Goal: Register for event/course

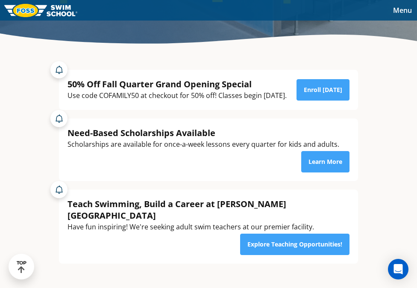
scroll to position [215, 0]
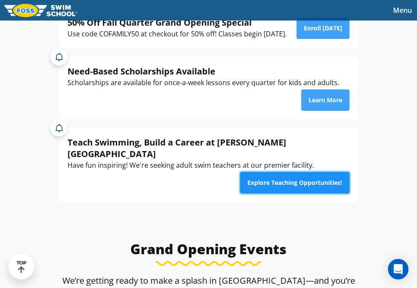
click at [285, 193] on link "Explore Teaching Opportunities!" at bounding box center [294, 182] width 109 height 21
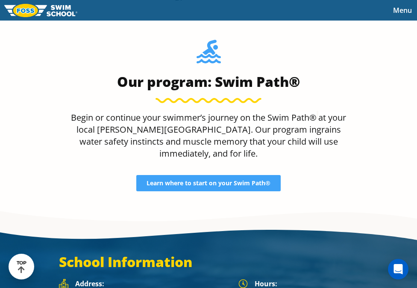
scroll to position [1276, 0]
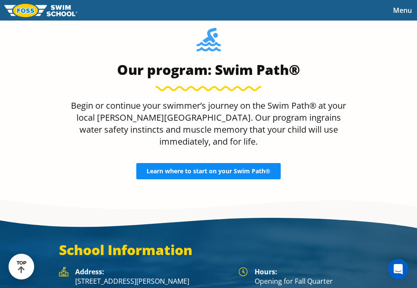
click at [184, 168] on span "Learn where to start on your Swim Path®" at bounding box center [209, 171] width 124 height 6
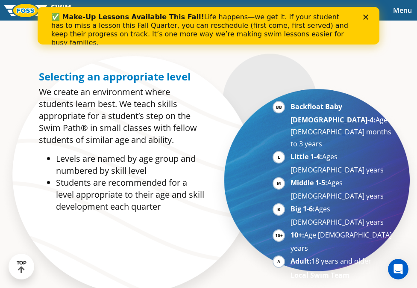
scroll to position [399, 0]
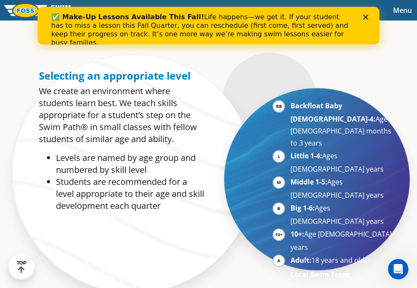
click at [366, 18] on polygon "Close" at bounding box center [366, 17] width 5 height 5
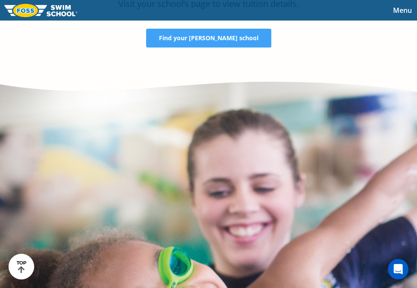
scroll to position [1745, 0]
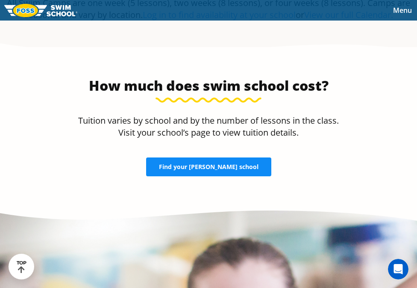
click at [193, 157] on link "Find your FOSS school" at bounding box center [208, 166] width 125 height 19
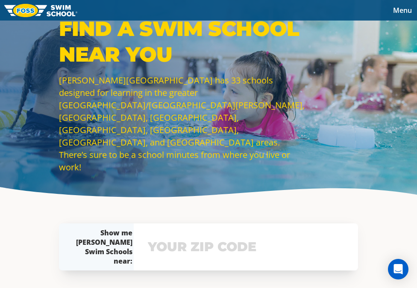
click at [195, 257] on input "text" at bounding box center [246, 246] width 201 height 25
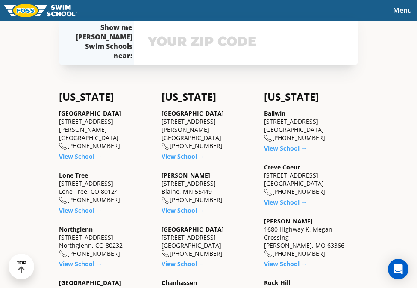
scroll to position [210, 0]
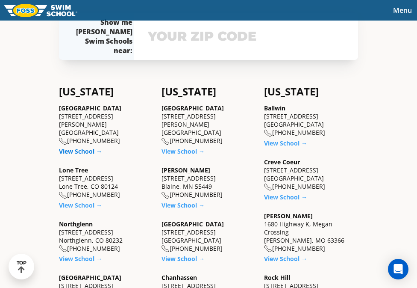
click at [80, 147] on link "View School →" at bounding box center [80, 151] width 43 height 8
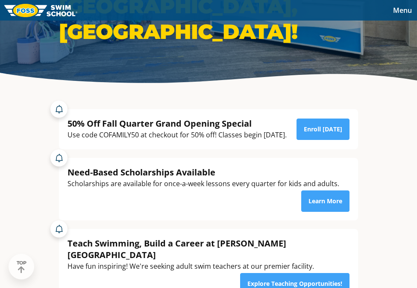
scroll to position [116, 0]
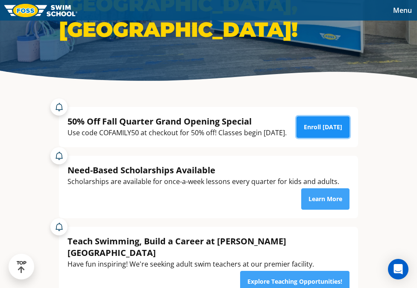
click at [317, 138] on link "Enroll [DATE]" at bounding box center [323, 126] width 53 height 21
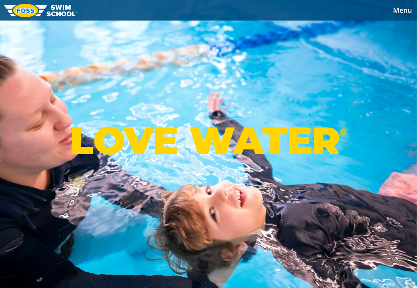
click at [402, 10] on span "Menu" at bounding box center [402, 10] width 19 height 9
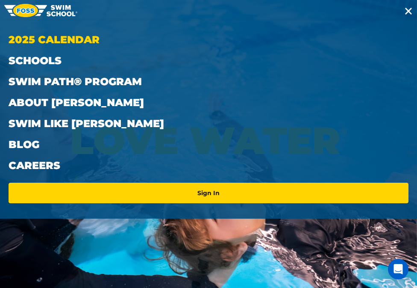
click at [65, 41] on link "2025 Calendar" at bounding box center [209, 39] width 400 height 21
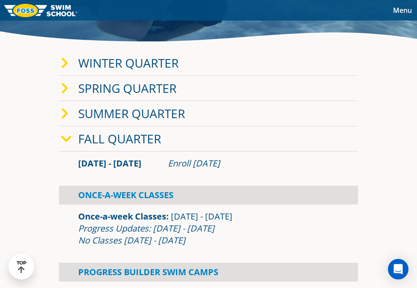
scroll to position [160, 0]
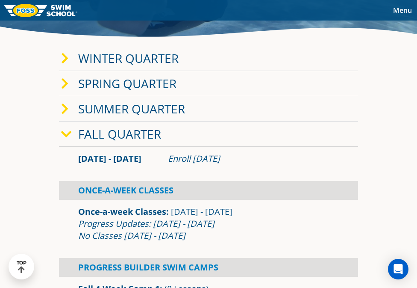
click at [161, 226] on div "Progress Updates: [DATE] - [DATE] No Classes [DATE] - [DATE]" at bounding box center [208, 230] width 261 height 24
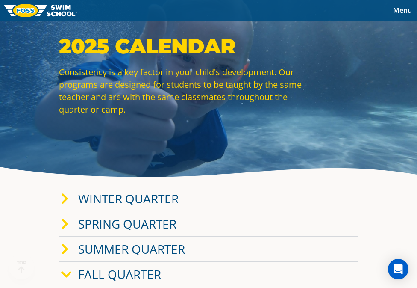
scroll to position [23, 0]
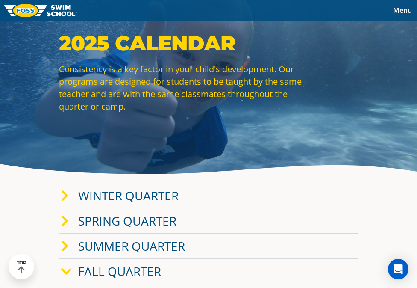
click at [159, 186] on div "Winter Quarter" at bounding box center [208, 195] width 299 height 25
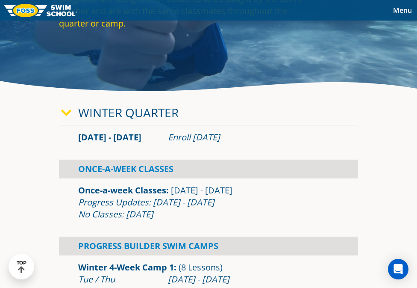
scroll to position [115, 0]
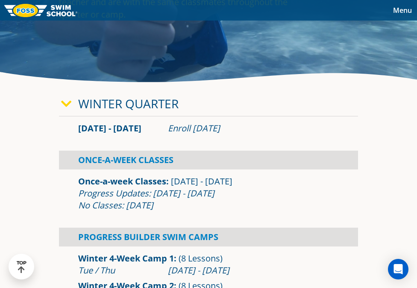
click at [142, 100] on link "Winter Quarter" at bounding box center [128, 103] width 101 height 16
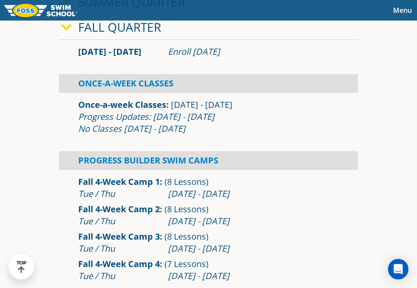
scroll to position [268, 0]
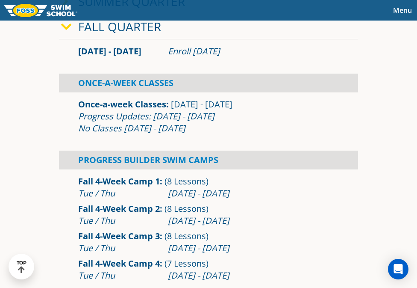
click at [162, 104] on link "Once-a-week Classes" at bounding box center [122, 104] width 88 height 12
